Goal: Information Seeking & Learning: Learn about a topic

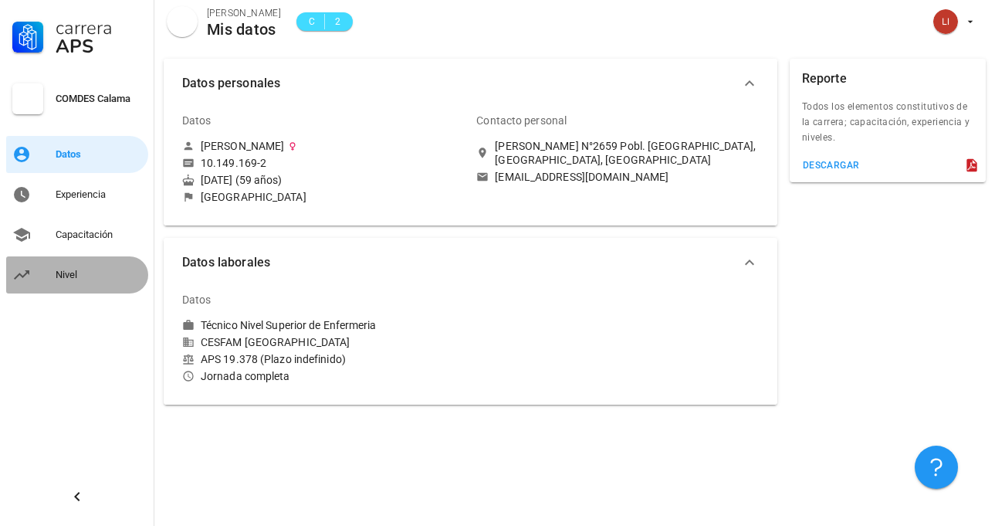
click at [56, 272] on link "Nivel" at bounding box center [77, 274] width 142 height 37
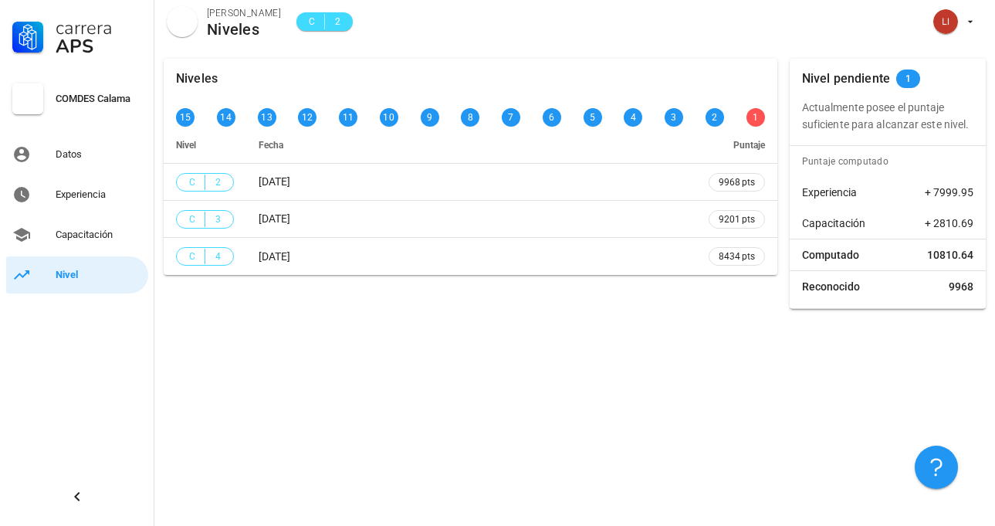
click at [928, 143] on div "Nivel pendiente 1 Actualmente posee el puntaje suficiente para alcanzar este ni…" at bounding box center [887, 184] width 196 height 250
click at [100, 240] on div "Capacitación" at bounding box center [99, 234] width 86 height 12
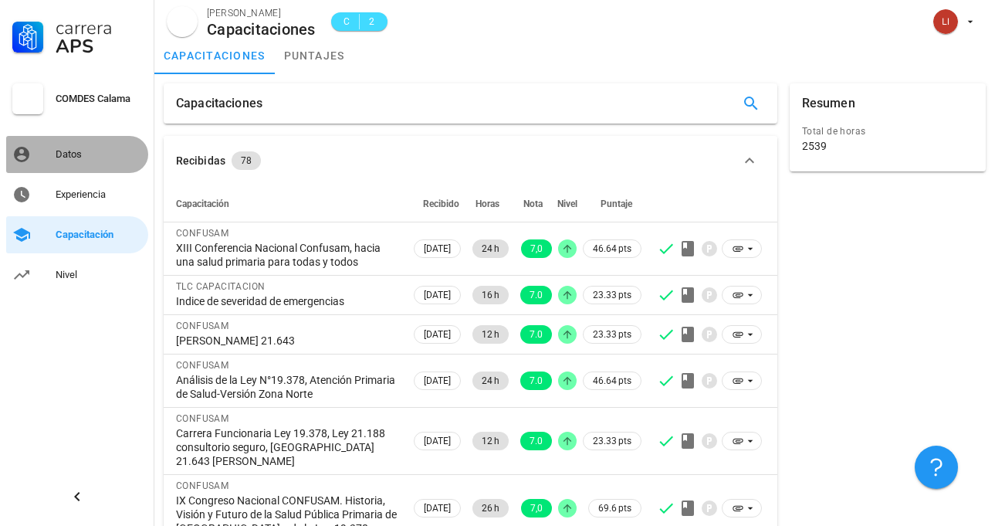
click at [115, 158] on div "Datos" at bounding box center [99, 154] width 86 height 12
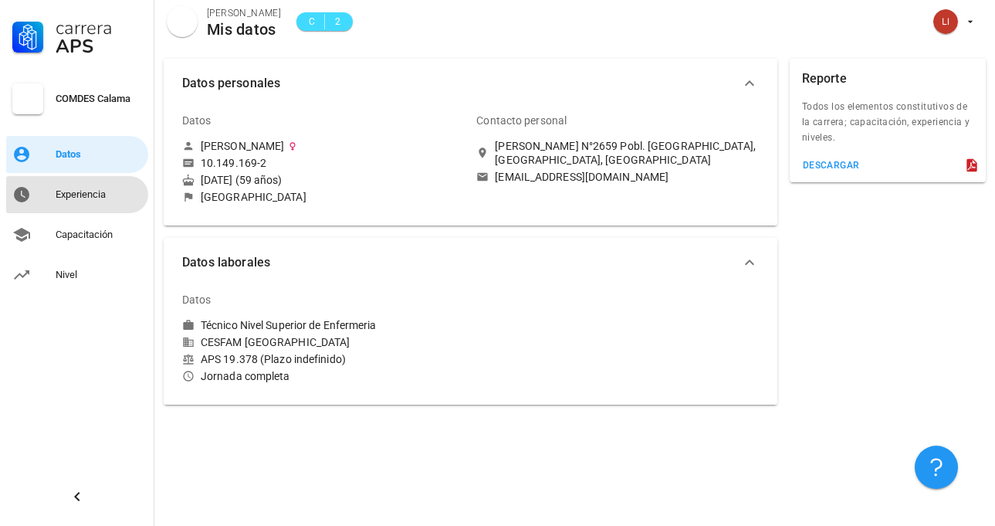
click at [87, 197] on div "Experiencia" at bounding box center [99, 194] width 86 height 12
